Goal: Information Seeking & Learning: Find specific fact

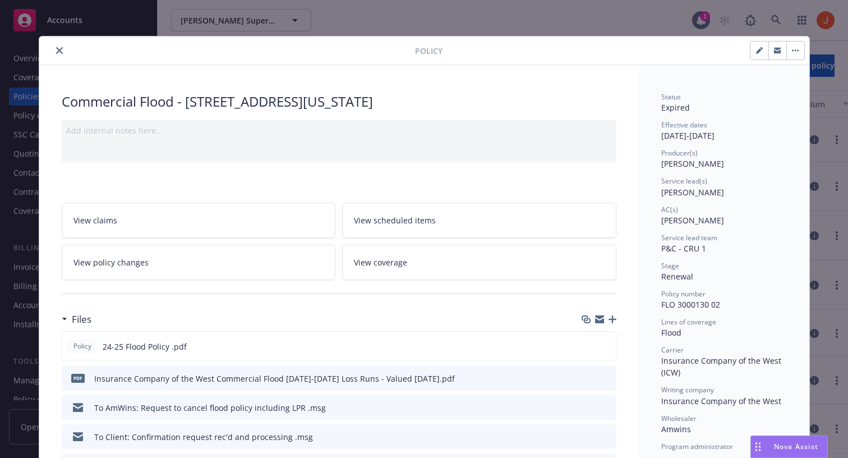
click at [570, 34] on div "Policy Commercial Flood - 291 Utah Ave Add internal notes here... View claims V…" at bounding box center [424, 229] width 848 height 458
drag, startPoint x: 722, startPoint y: 304, endPoint x: 654, endPoint y: 303, distance: 67.9
copy span "FLO 3000130 02"
click at [602, 19] on div "Policy Commercial Flood - 291 Utah Ave Add internal notes here... View claims V…" at bounding box center [424, 229] width 848 height 458
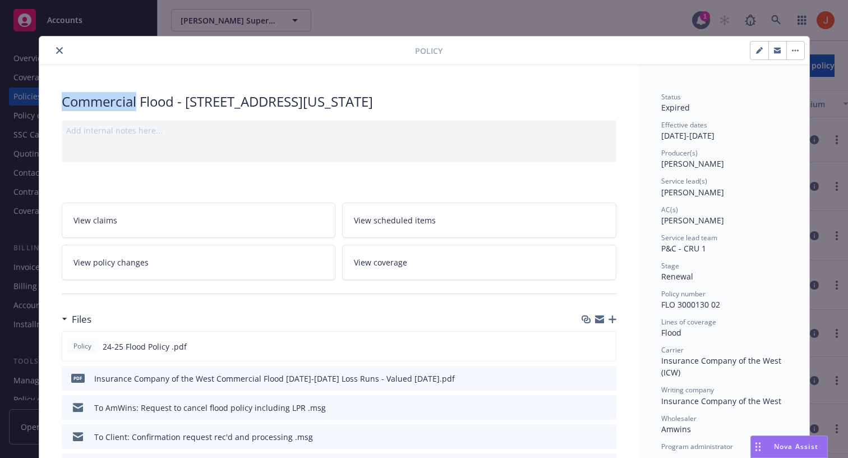
click at [602, 19] on div "Policy Commercial Flood - 291 Utah Ave Add internal notes here... View claims V…" at bounding box center [424, 229] width 848 height 458
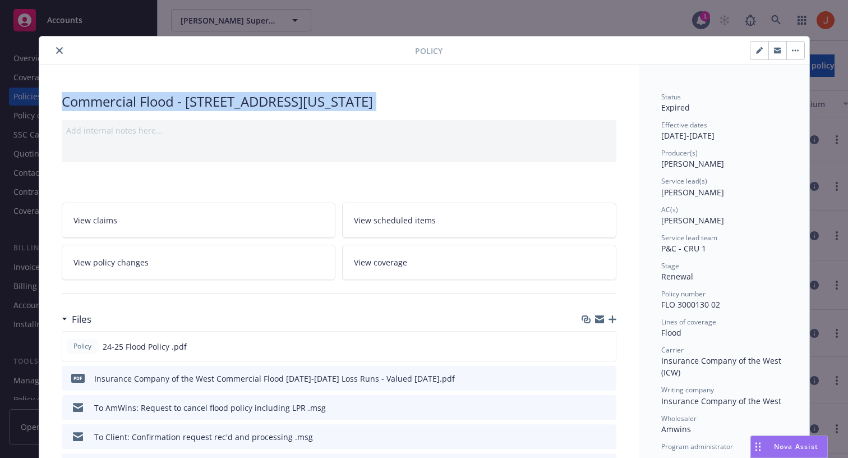
click at [602, 19] on div "Policy Commercial Flood - 291 Utah Ave Add internal notes here... View claims V…" at bounding box center [424, 229] width 848 height 458
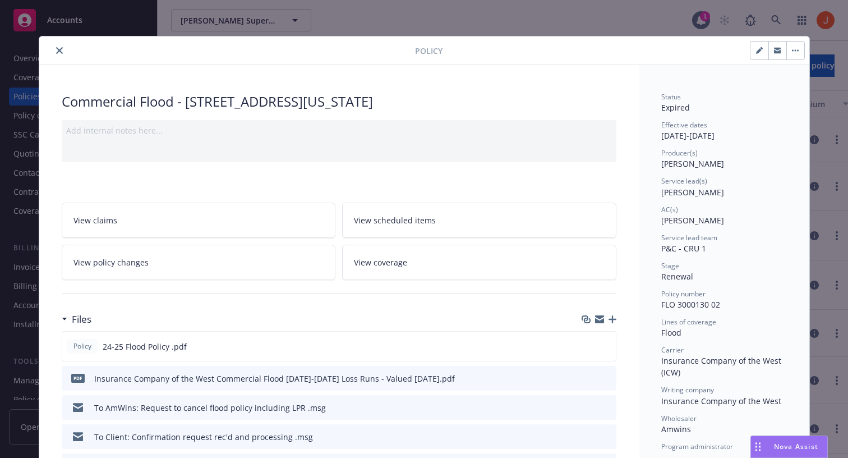
click at [592, 10] on div "Policy Commercial Flood - 291 Utah Ave Add internal notes here... View claims V…" at bounding box center [424, 229] width 848 height 458
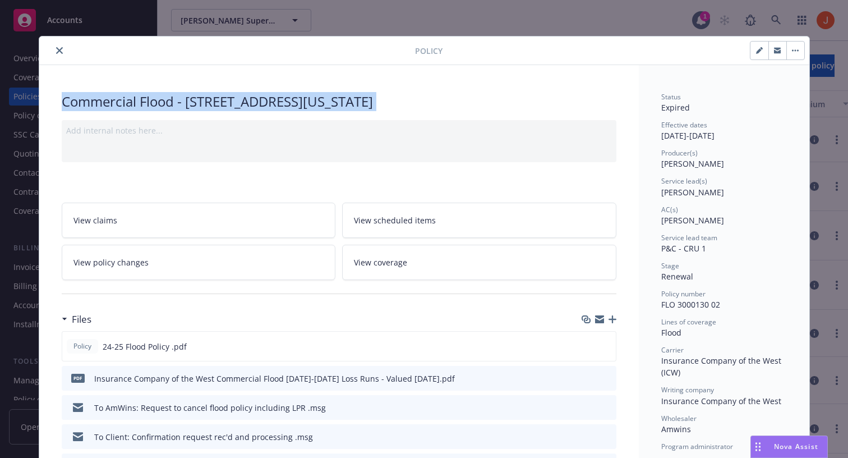
click at [592, 10] on div "Policy Commercial Flood - 291 Utah Ave Add internal notes here... View claims V…" at bounding box center [424, 229] width 848 height 458
click at [62, 53] on button "close" at bounding box center [59, 50] width 13 height 13
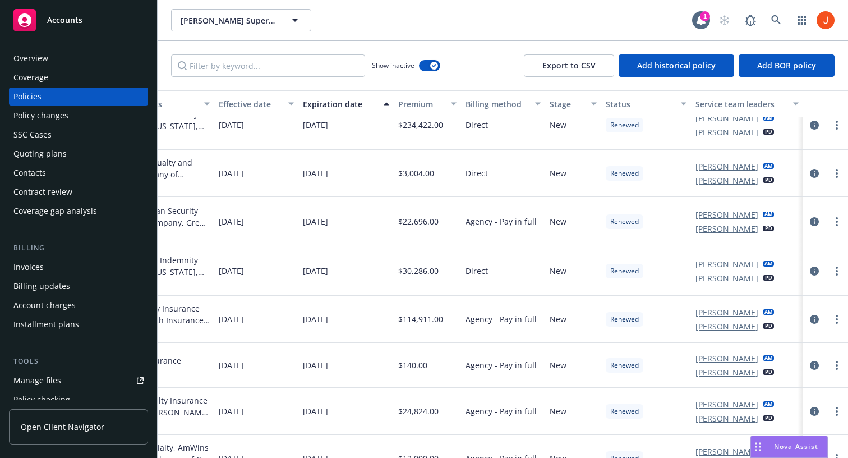
scroll to position [610, 392]
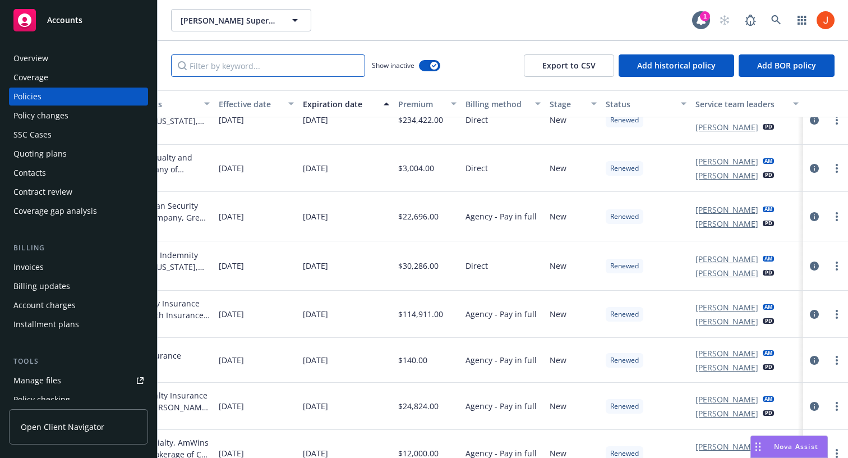
click at [345, 68] on input "Filter by keyword..." at bounding box center [268, 65] width 194 height 22
paste input "FLO 3000130 02"
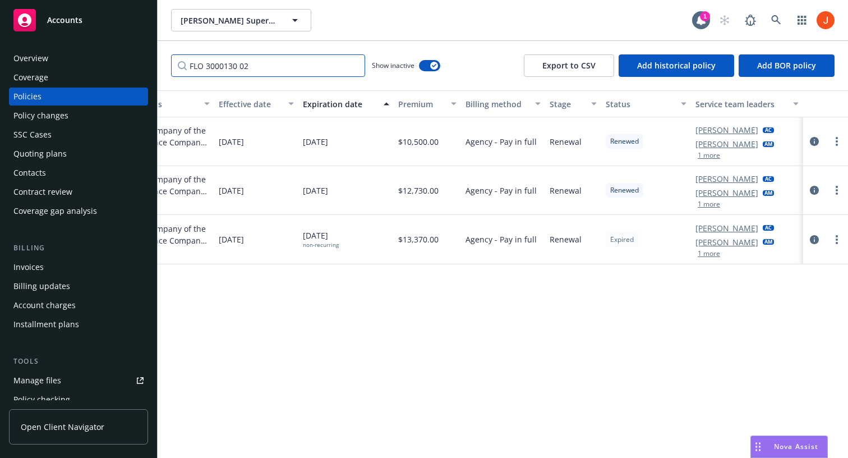
type input "FLO 3000130 02"
click at [367, 362] on div "Policy details Lines of coverage Policy number Market details Effective date Ex…" at bounding box center [503, 273] width 690 height 367
